Goal: Check status: Check status

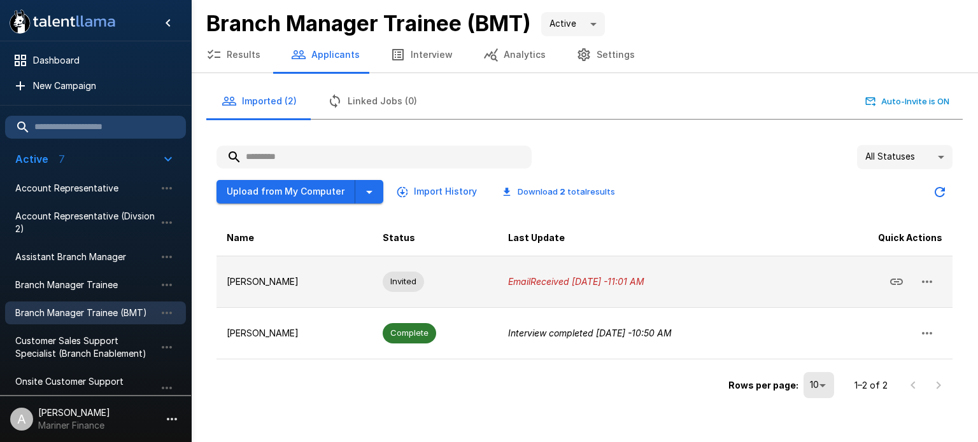
click at [443, 280] on td "Invited" at bounding box center [434, 282] width 125 height 52
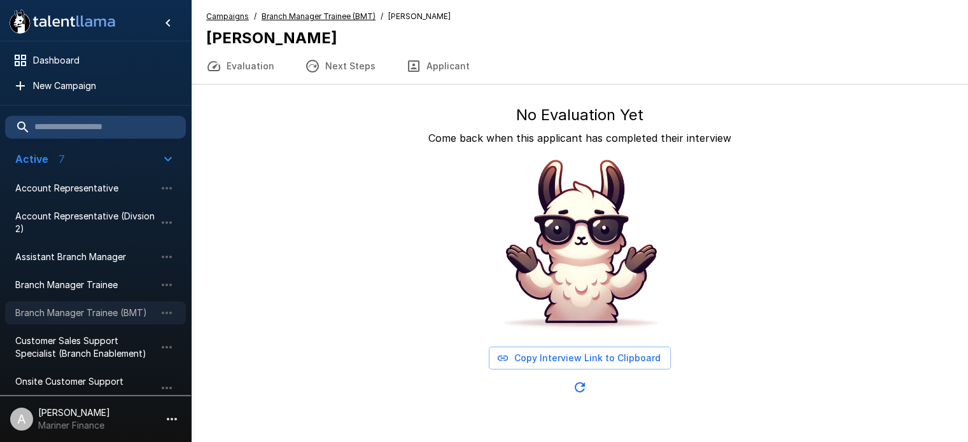
click at [94, 314] on span "Branch Manager Trainee (BMT)" at bounding box center [85, 313] width 140 height 13
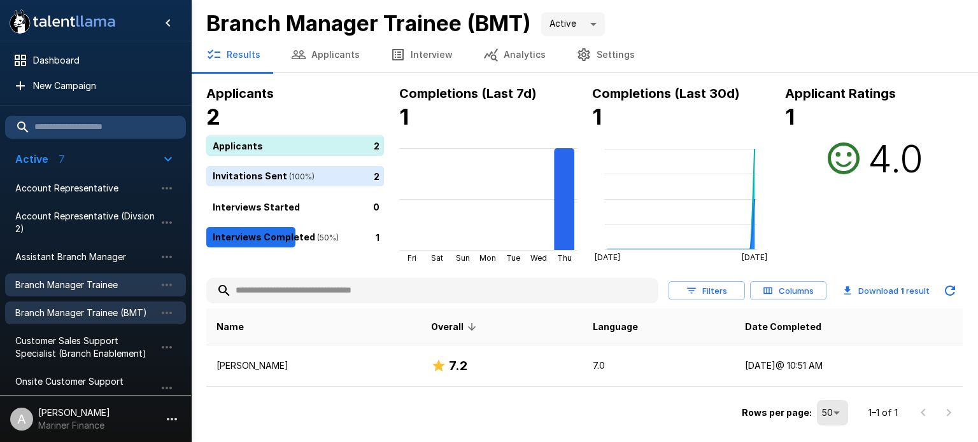
click at [97, 286] on span "Branch Manager Trainee" at bounding box center [85, 285] width 140 height 13
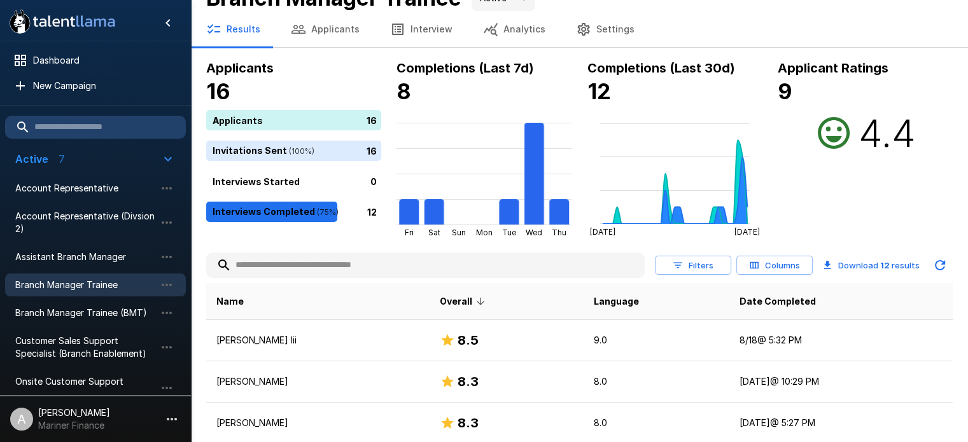
scroll to position [15, 0]
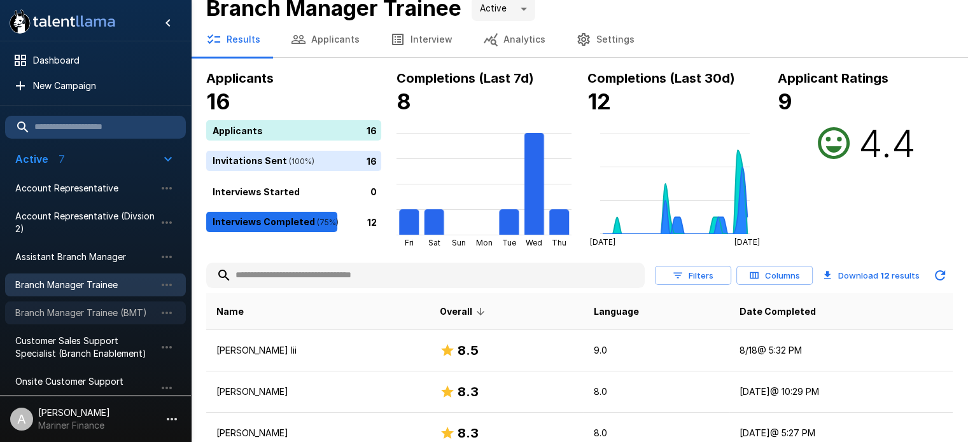
click at [101, 308] on span "Branch Manager Trainee (BMT)" at bounding box center [85, 313] width 140 height 13
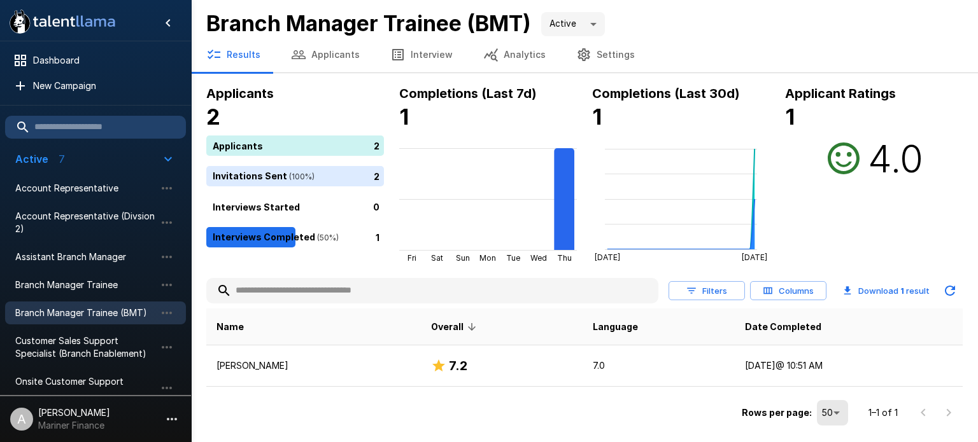
click at [254, 109] on h4 "2" at bounding box center [295, 117] width 178 height 27
click at [349, 60] on button "Applicants" at bounding box center [325, 55] width 99 height 36
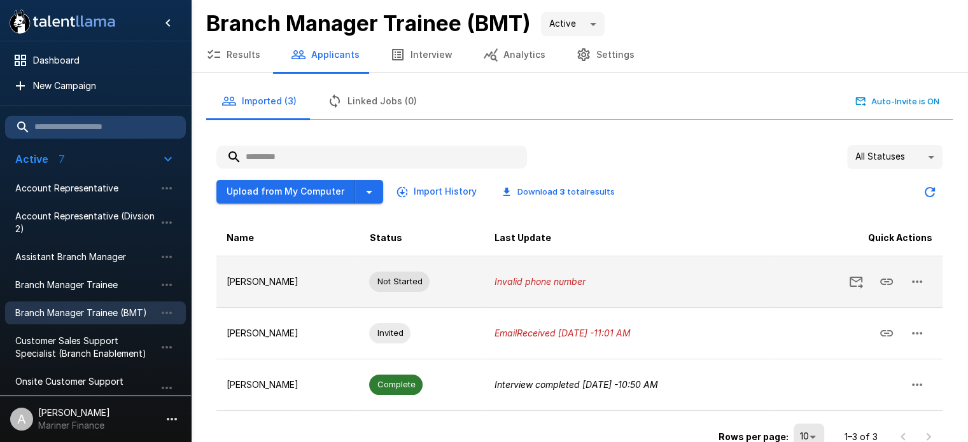
click at [915, 277] on icon "button" at bounding box center [916, 281] width 15 height 15
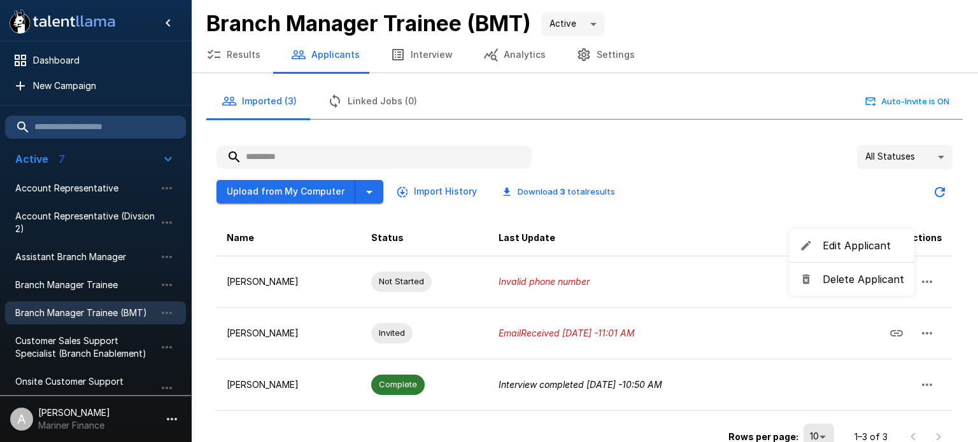
click at [806, 153] on div at bounding box center [489, 221] width 978 height 442
